Goal: Task Accomplishment & Management: Manage account settings

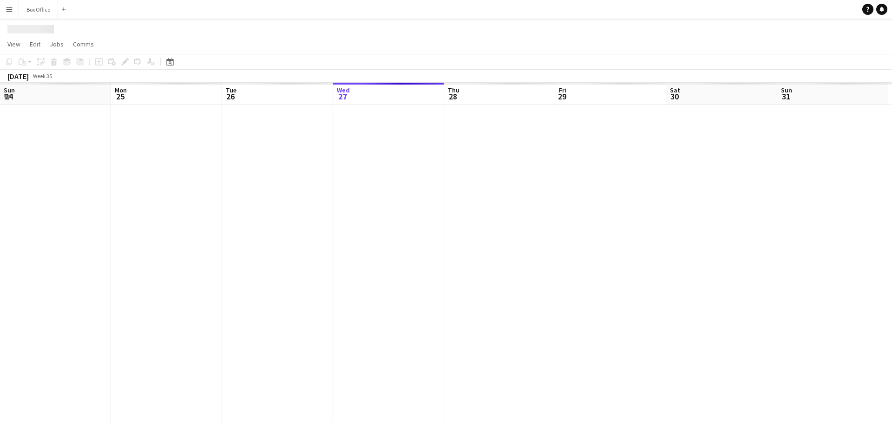
scroll to position [0, 222]
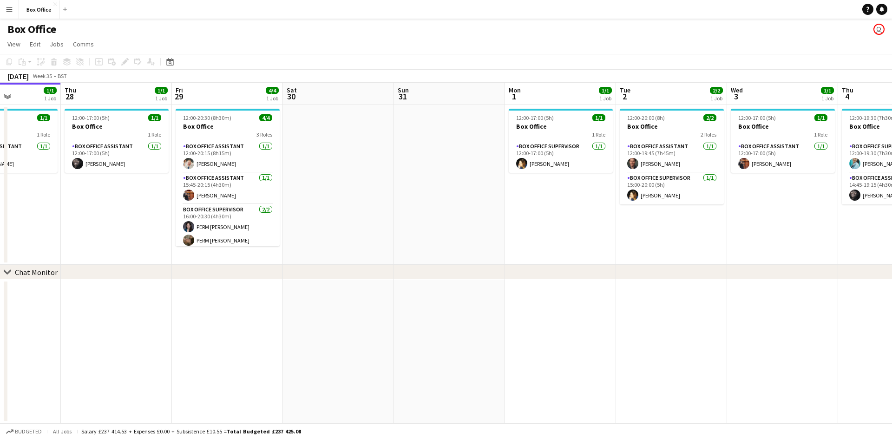
drag, startPoint x: 365, startPoint y: 351, endPoint x: 206, endPoint y: 336, distance: 159.5
click at [197, 343] on app-calendar-viewport "Sun 24 Mon 25 Tue 26 2/2 1 Job Wed 27 1/1 1 Job Thu 28 1/1 1 Job Fri 29 4/4 1 J…" at bounding box center [446, 253] width 892 height 340
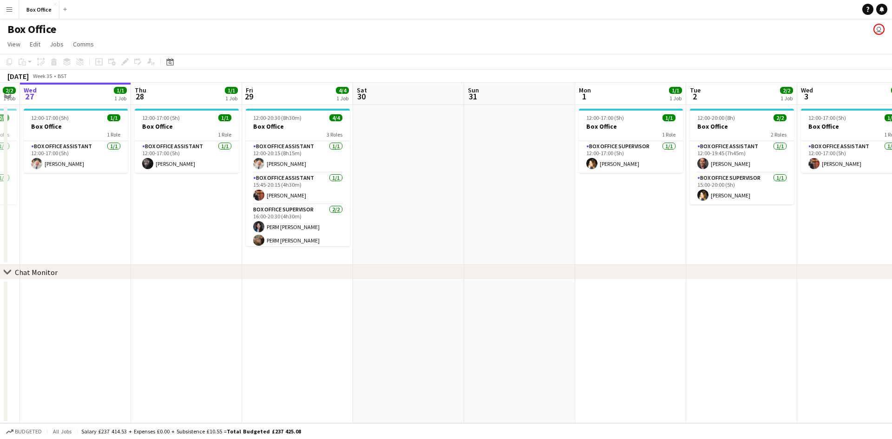
drag, startPoint x: 652, startPoint y: 296, endPoint x: 507, endPoint y: 298, distance: 145.4
click at [507, 298] on app-calendar-viewport "Sun 24 Mon 25 Tue 26 2/2 1 Job Wed 27 1/1 1 Job Thu 28 1/1 1 Job Fri 29 4/4 1 J…" at bounding box center [446, 253] width 892 height 340
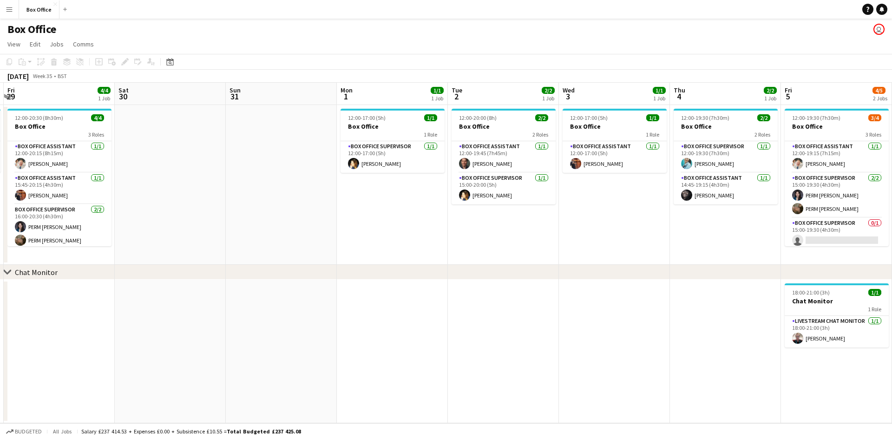
drag, startPoint x: 649, startPoint y: 257, endPoint x: 491, endPoint y: 267, distance: 158.2
click at [477, 278] on div "chevron-right Chat Monitor Tue 26 2/2 1 Job Wed 27 1/1 1 Job Thu 28 1/1 1 Job F…" at bounding box center [446, 253] width 892 height 340
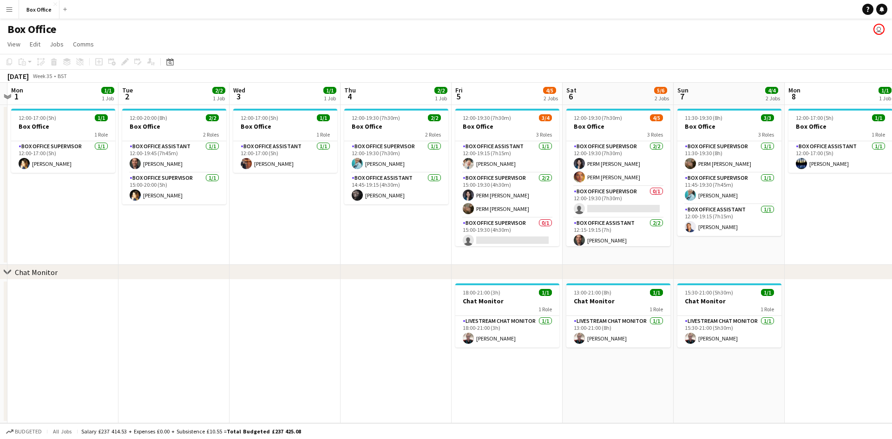
drag, startPoint x: 650, startPoint y: 238, endPoint x: 318, endPoint y: 221, distance: 331.9
click at [318, 221] on app-calendar-viewport "Thu 28 1/1 1 Job Fri 29 4/4 1 Job Sat 30 Sun 31 Mon 1 1/1 1 Job Tue 2 2/2 1 Job…" at bounding box center [446, 253] width 892 height 340
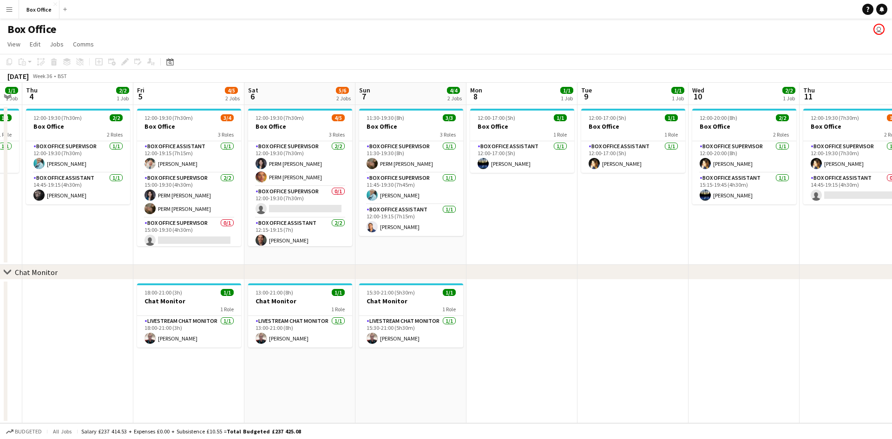
drag, startPoint x: 810, startPoint y: 217, endPoint x: 492, endPoint y: 233, distance: 318.5
click at [492, 233] on app-calendar-viewport "Mon 1 1/1 1 Job Tue 2 2/2 1 Job Wed 3 1/1 1 Job Thu 4 2/2 1 Job Fri 5 4/5 2 Job…" at bounding box center [446, 253] width 892 height 340
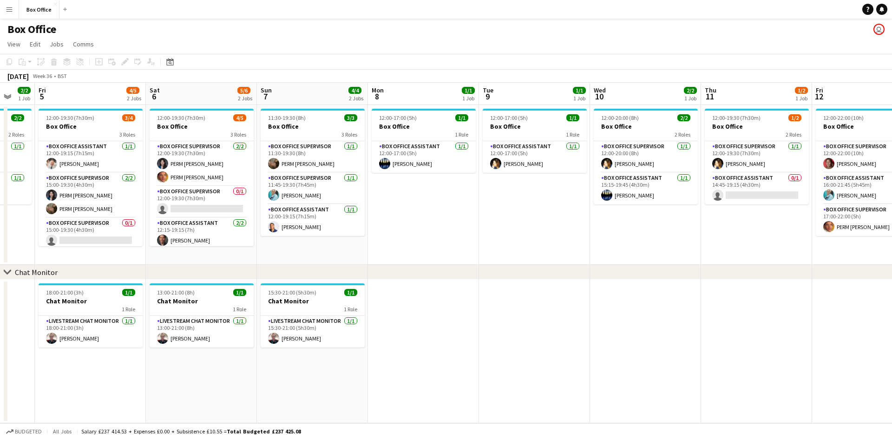
drag, startPoint x: 672, startPoint y: 227, endPoint x: 623, endPoint y: 221, distance: 49.5
click at [604, 229] on app-calendar-viewport "Mon 1 1/1 1 Job Tue 2 2/2 1 Job Wed 3 1/1 1 Job Thu 4 2/2 1 Job Fri 5 4/5 2 Job…" at bounding box center [446, 253] width 892 height 340
click at [762, 176] on app-card-role "Box Office Assistant 0/1 14:45-19:15 (4h30m) single-neutral-actions" at bounding box center [756, 189] width 104 height 32
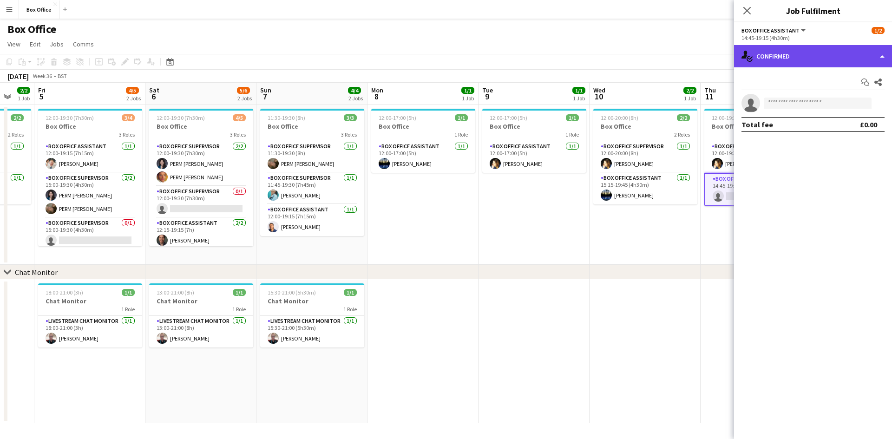
click at [801, 65] on div "single-neutral-actions-check-2 Confirmed" at bounding box center [813, 56] width 158 height 22
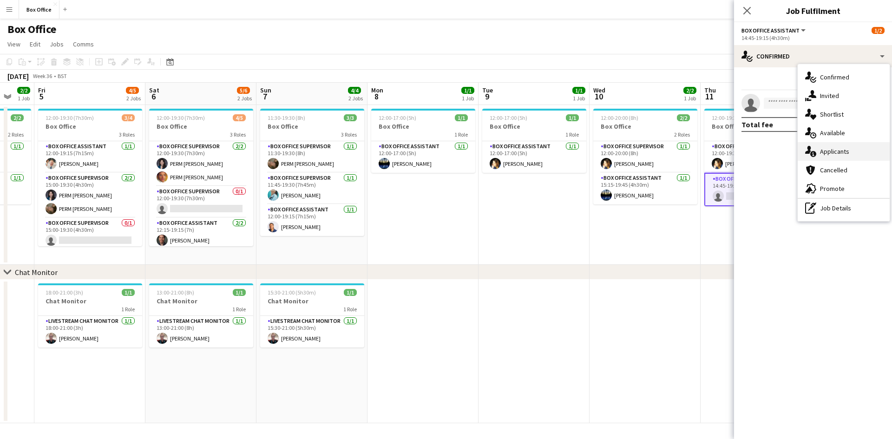
click at [839, 155] on div "single-neutral-actions-information Applicants" at bounding box center [843, 151] width 92 height 19
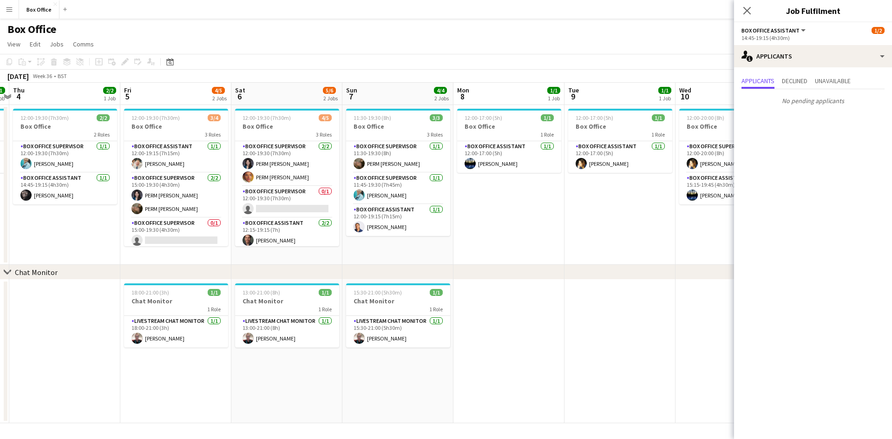
scroll to position [0, 274]
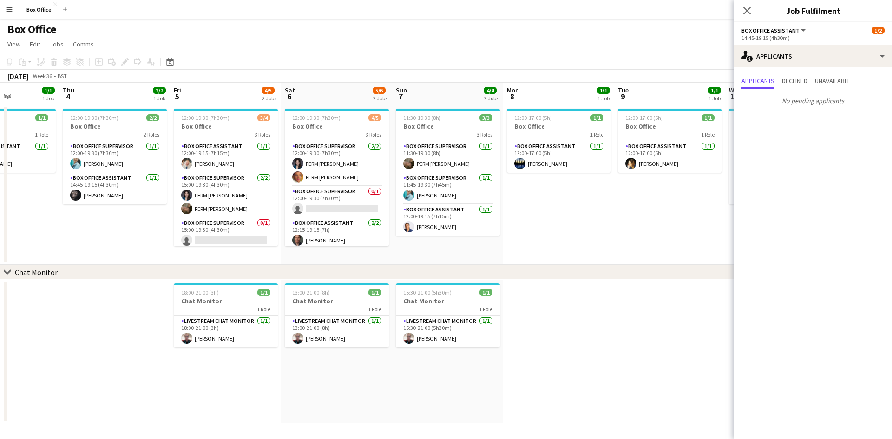
drag, startPoint x: 463, startPoint y: 251, endPoint x: 586, endPoint y: 228, distance: 126.1
click at [586, 228] on app-calendar-viewport "Mon 1 1/1 1 Job Tue 2 2/2 1 Job Wed 3 1/1 1 Job Thu 4 2/2 1 Job Fri 5 4/5 2 Job…" at bounding box center [446, 253] width 892 height 340
click at [225, 229] on app-card-role "Box Office Supervisor 0/1 15:00-19:30 (4h30m) single-neutral-actions" at bounding box center [226, 234] width 104 height 32
click at [316, 191] on app-card-role "Box Office Supervisor 0/1 12:00-19:30 (7h30m) single-neutral-actions" at bounding box center [337, 202] width 104 height 32
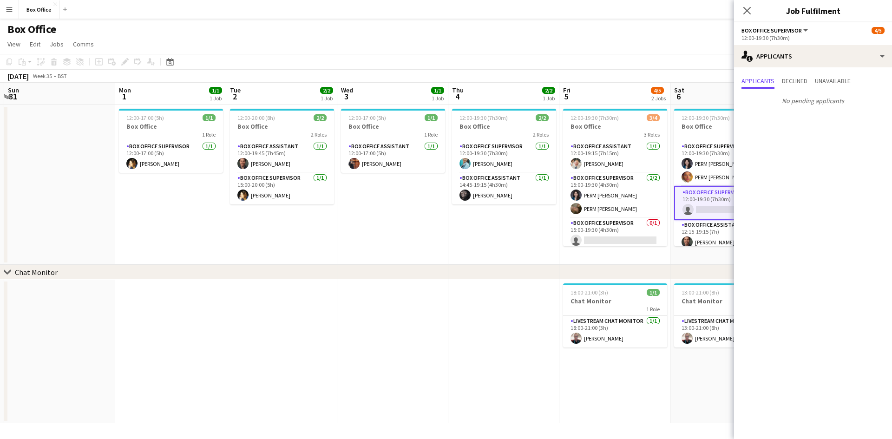
drag, startPoint x: 159, startPoint y: 266, endPoint x: 593, endPoint y: 278, distance: 433.9
click at [593, 278] on div "chevron-right Chat Monitor Fri 29 4/4 1 Job Sat 30 Sun 31 Mon 1 1/1 1 Job Tue 2…" at bounding box center [446, 253] width 892 height 340
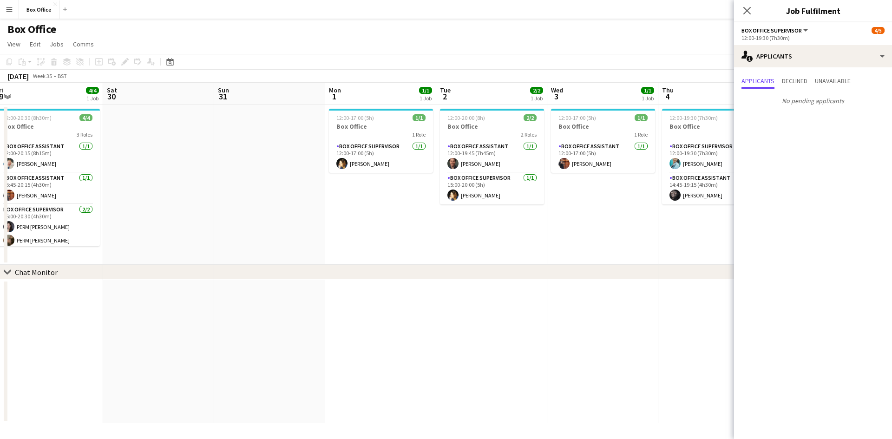
drag, startPoint x: 346, startPoint y: 239, endPoint x: 565, endPoint y: 230, distance: 219.4
click at [565, 230] on app-calendar-viewport "Wed 27 1/1 1 Job Thu 28 1/1 1 Job Fri 29 4/4 1 Job Sat 30 Sun 31 Mon 1 1/1 1 Jo…" at bounding box center [446, 253] width 892 height 340
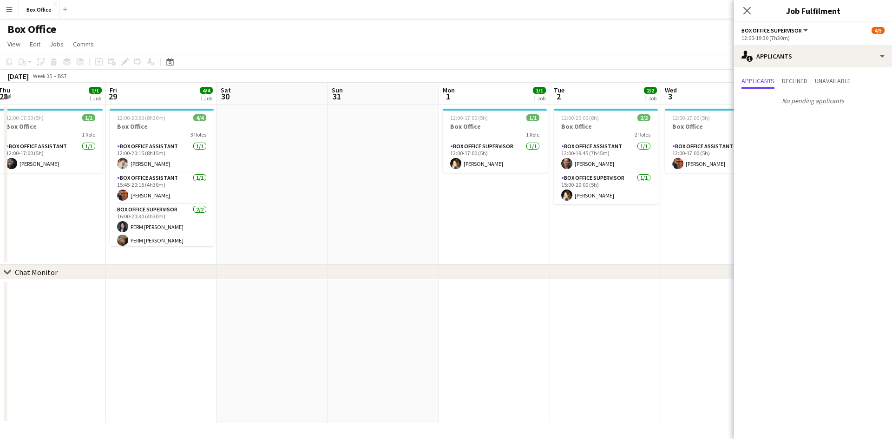
scroll to position [0, 192]
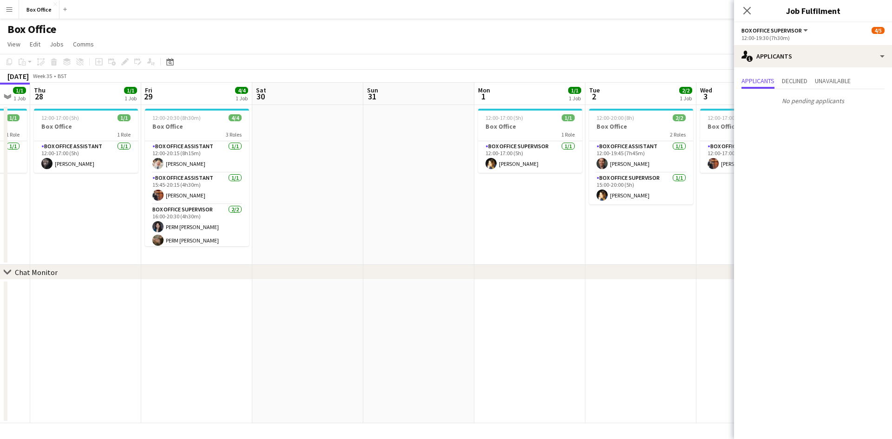
drag, startPoint x: 146, startPoint y: 254, endPoint x: 170, endPoint y: 257, distance: 24.3
click at [170, 257] on app-calendar-viewport "Tue 26 2/2 1 Job Wed 27 1/1 1 Job Thu 28 1/1 1 Job Fri 29 4/4 1 Job Sat 30 Sun …" at bounding box center [446, 253] width 892 height 340
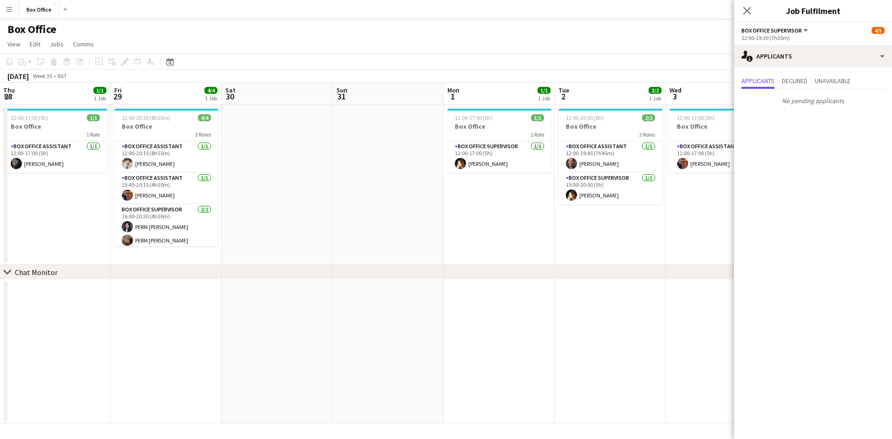
drag, startPoint x: 215, startPoint y: 326, endPoint x: 184, endPoint y: 326, distance: 30.7
click at [184, 326] on app-calendar-viewport "Tue 26 2/2 1 Job Wed 27 1/1 1 Job Thu 28 1/1 1 Job Fri 29 4/4 1 Job Sat 30 Sun …" at bounding box center [446, 253] width 892 height 340
drag, startPoint x: 185, startPoint y: 278, endPoint x: 334, endPoint y: 283, distance: 149.6
click at [334, 283] on div "chevron-right Chat Monitor Tue 26 2/2 1 Job Wed 27 1/1 1 Job Thu 28 1/1 1 Job F…" at bounding box center [446, 253] width 892 height 340
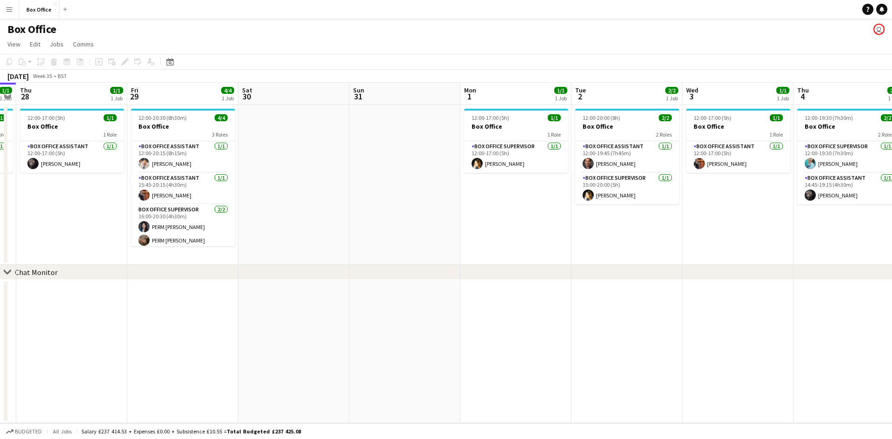
scroll to position [0, 205]
click at [95, 249] on app-calendar-viewport "Tue 26 2/2 1 Job Wed 27 1/1 1 Job Thu 28 1/1 1 Job Fri 29 4/4 1 Job Sat 30 Sun …" at bounding box center [446, 253] width 892 height 340
drag, startPoint x: 738, startPoint y: 275, endPoint x: 431, endPoint y: 294, distance: 308.0
click at [429, 299] on div "chevron-right Chat Monitor Tue 26 2/2 1 Job Wed 27 1/1 1 Job Thu 28 1/1 1 Job F…" at bounding box center [446, 253] width 892 height 340
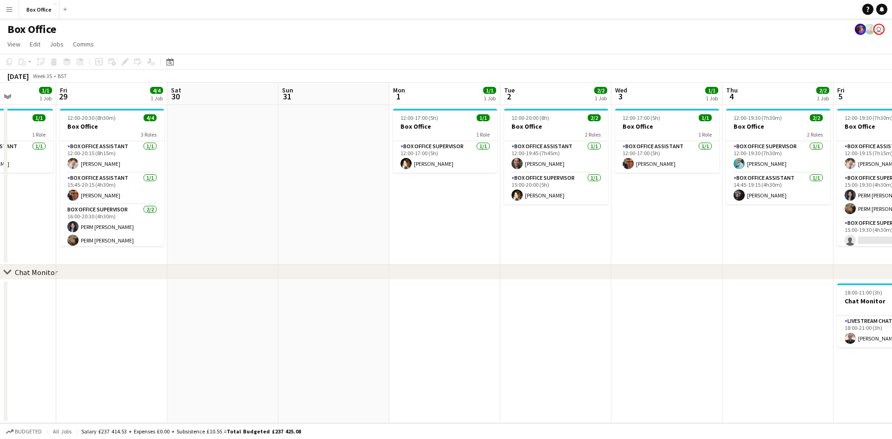
drag, startPoint x: 715, startPoint y: 218, endPoint x: 422, endPoint y: 234, distance: 293.9
click at [422, 234] on app-calendar-viewport "Tue 26 2/2 1 Job Wed 27 1/1 1 Job Thu 28 1/1 1 Job Fri 29 4/4 1 Job Sat 30 Sun …" at bounding box center [446, 253] width 892 height 340
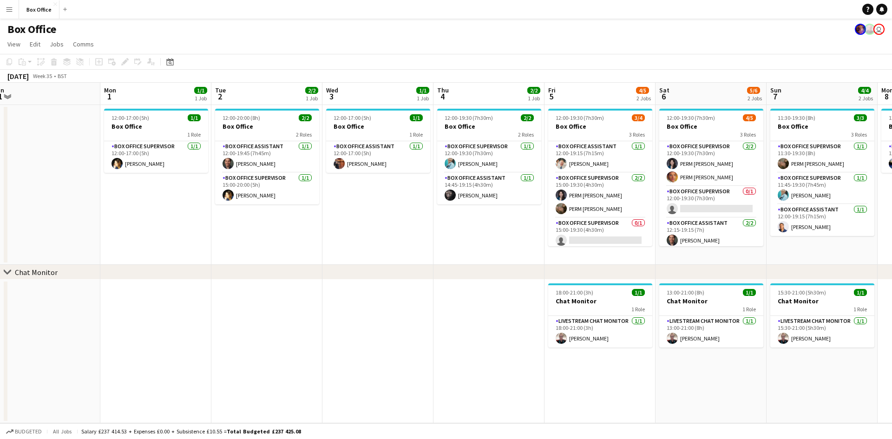
scroll to position [0, 348]
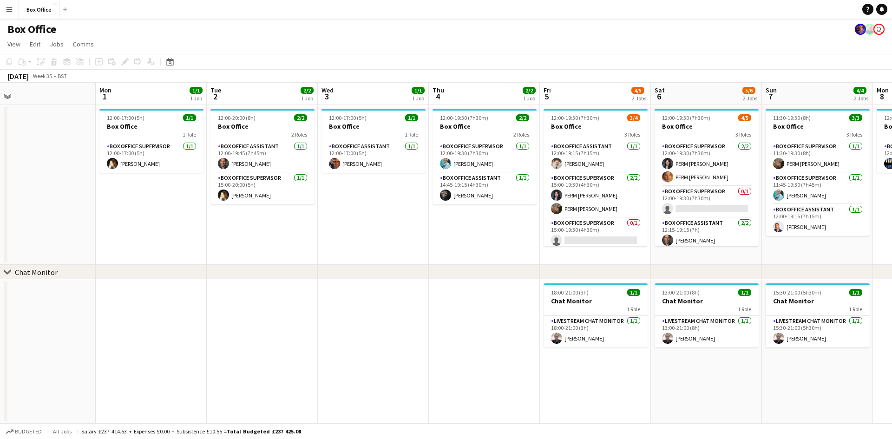
drag, startPoint x: 529, startPoint y: 228, endPoint x: 457, endPoint y: 238, distance: 72.2
click at [457, 238] on app-calendar-viewport "Thu 28 1/1 1 Job Fri 29 4/4 1 Job Sat 30 Sun 31 Mon 1 1/1 1 Job Tue 2 2/2 1 Job…" at bounding box center [446, 253] width 892 height 340
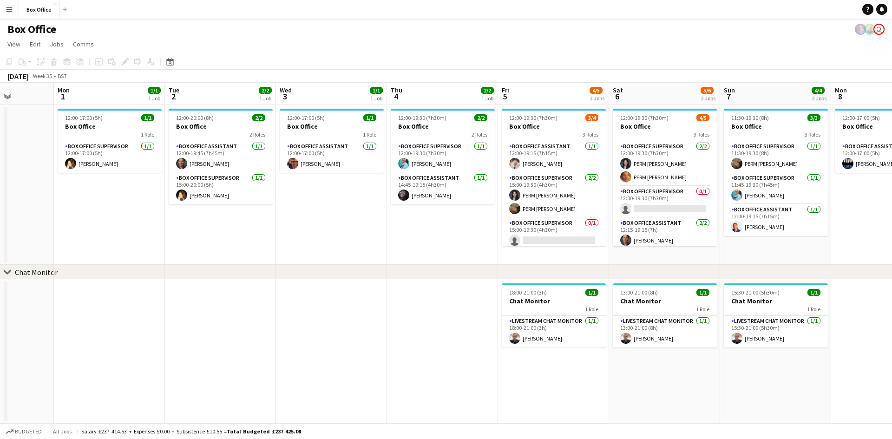
scroll to position [0, 391]
drag, startPoint x: 409, startPoint y: 232, endPoint x: 365, endPoint y: 233, distance: 43.2
click at [365, 233] on app-calendar-viewport "Thu 28 1/1 1 Job Fri 29 4/4 1 Job Sat 30 Sun 31 Mon 1 1/1 1 Job Tue 2 2/2 1 Job…" at bounding box center [446, 253] width 892 height 340
drag, startPoint x: 456, startPoint y: 353, endPoint x: 404, endPoint y: 356, distance: 51.6
click at [404, 356] on app-calendar-viewport "Thu 28 1/1 1 Job Fri 29 4/4 1 Job Sat 30 Sun 31 Mon 1 1/1 1 Job Tue 2 2/2 1 Job…" at bounding box center [446, 253] width 892 height 340
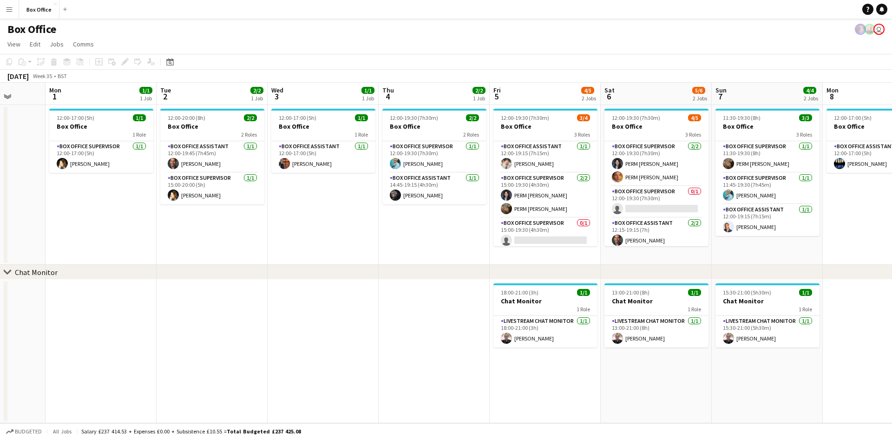
scroll to position [0, 351]
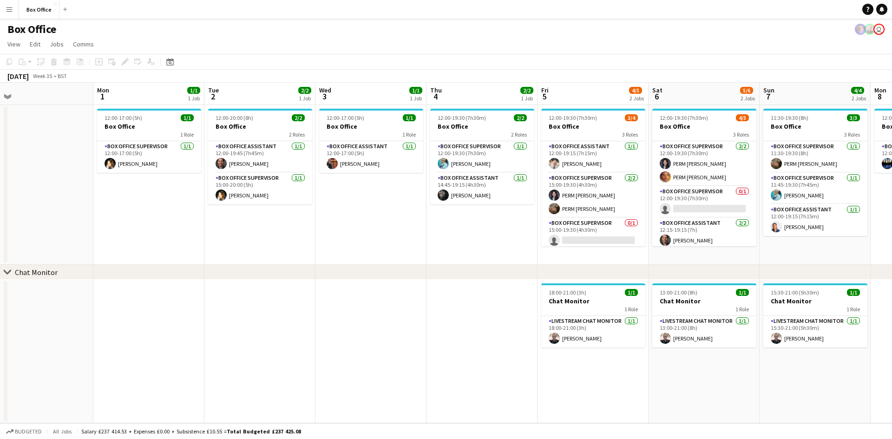
drag, startPoint x: 241, startPoint y: 260, endPoint x: 325, endPoint y: 260, distance: 84.5
click at [325, 260] on app-calendar-viewport "Thu 28 1/1 1 Job Fri 29 4/4 1 Job Sat 30 Sun 31 Mon 1 1/1 1 Job Tue 2 2/2 1 Job…" at bounding box center [446, 253] width 892 height 340
drag, startPoint x: 423, startPoint y: 272, endPoint x: 269, endPoint y: 273, distance: 154.2
click at [269, 273] on div "chevron-right Chat Monitor" at bounding box center [446, 272] width 892 height 15
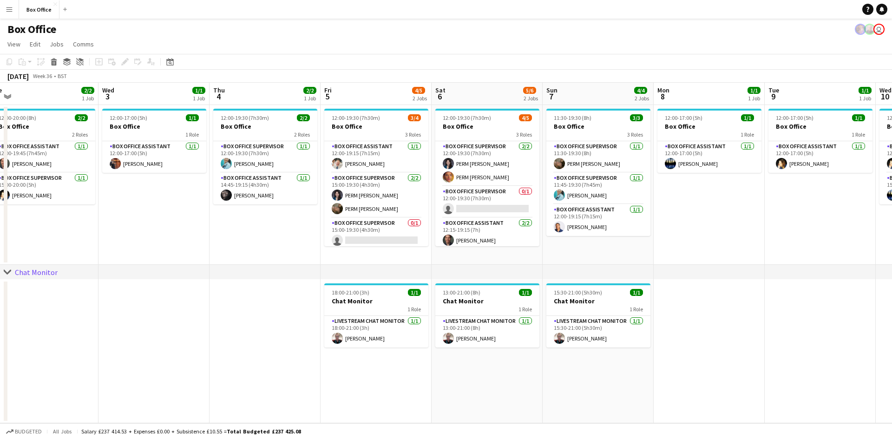
drag, startPoint x: 389, startPoint y: 240, endPoint x: 172, endPoint y: 240, distance: 216.9
click at [172, 240] on app-calendar-viewport "Sat 30 Sun 31 Mon 1 1/1 1 Job Tue 2 2/2 1 Job Wed 3 1/1 1 Job Thu 4 2/2 1 Job F…" at bounding box center [446, 253] width 892 height 340
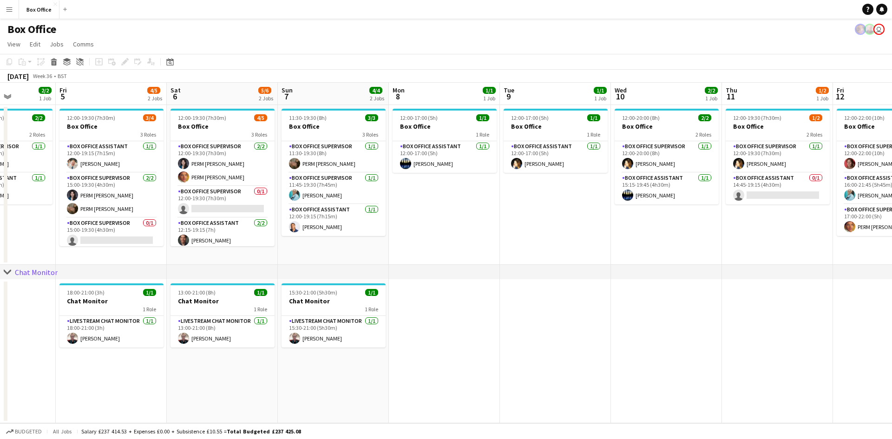
scroll to position [0, 403]
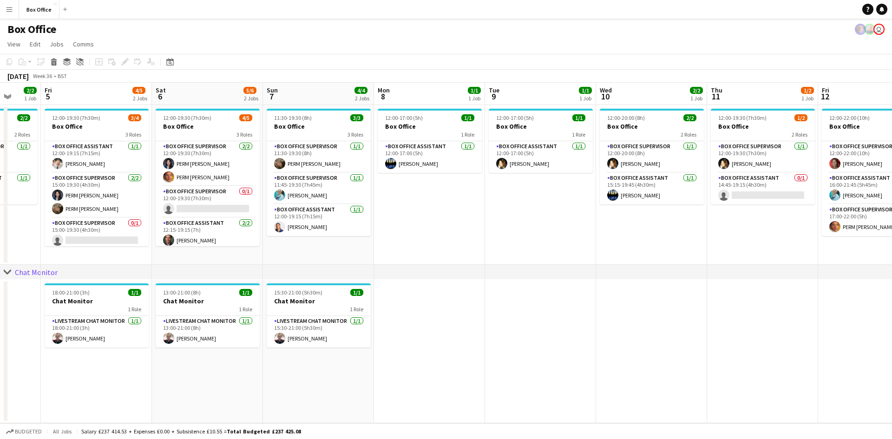
drag, startPoint x: 743, startPoint y: 244, endPoint x: 464, endPoint y: 245, distance: 279.5
click at [464, 245] on app-calendar-viewport "Mon 1 1/1 1 Job Tue 2 2/2 1 Job Wed 3 1/1 1 Job Thu 4 2/2 1 Job Fri 5 4/5 2 Job…" at bounding box center [446, 253] width 892 height 340
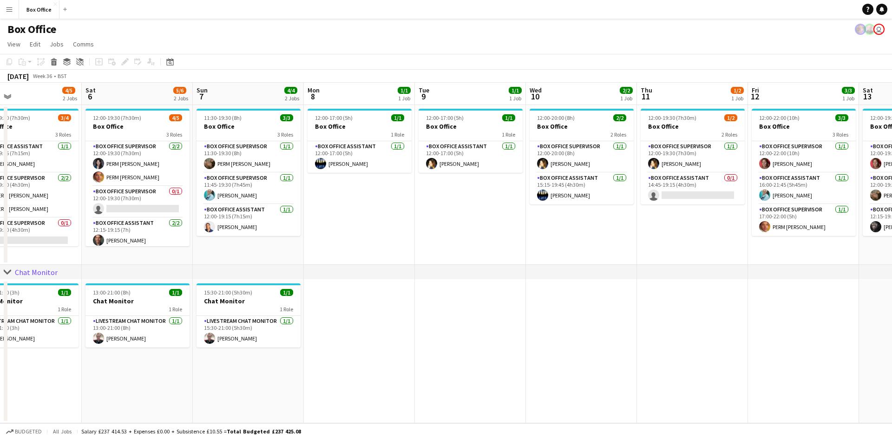
drag, startPoint x: 615, startPoint y: 293, endPoint x: 545, endPoint y: 301, distance: 70.6
click at [545, 301] on app-calendar-viewport "Mon 1 1/1 1 Job Tue 2 2/2 1 Job Wed 3 1/1 1 Job Thu 4 2/2 1 Job Fri 5 4/5 2 Job…" at bounding box center [446, 253] width 892 height 340
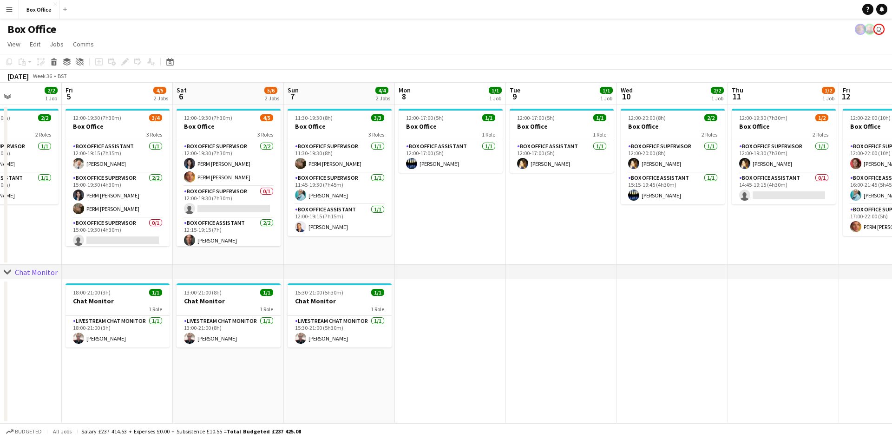
drag, startPoint x: 603, startPoint y: 275, endPoint x: 749, endPoint y: 273, distance: 146.3
click at [749, 273] on div "chevron-right Chat Monitor Mon 1 1/1 1 Job Tue 2 2/2 1 Job Wed 3 1/1 1 Job Thu …" at bounding box center [446, 253] width 892 height 340
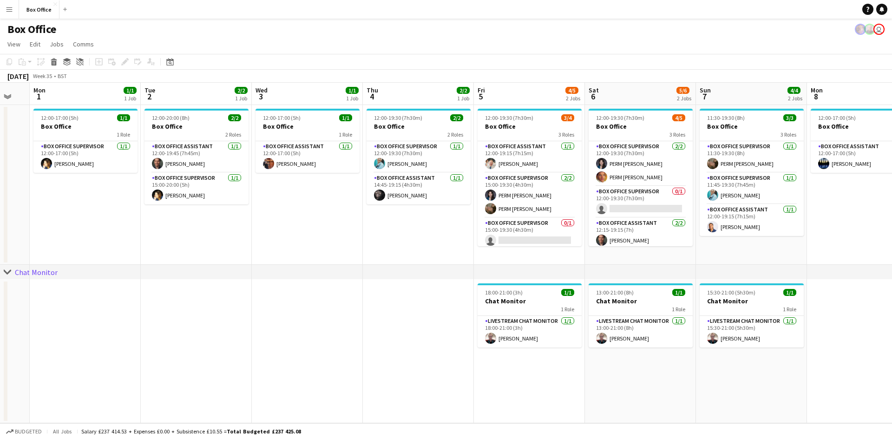
drag, startPoint x: 124, startPoint y: 375, endPoint x: 536, endPoint y: 374, distance: 412.8
click at [536, 374] on app-calendar-viewport "Sat 30 Sun 31 Mon 1 1/1 1 Job Tue 2 2/2 1 Job Wed 3 1/1 1 Job Thu 4 2/2 1 Job F…" at bounding box center [446, 253] width 892 height 340
